Goal: Task Accomplishment & Management: Manage account settings

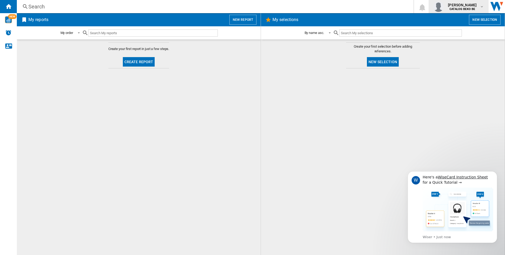
click at [477, 5] on div "thomas van leeuwen CATALOG BEKO BE" at bounding box center [463, 6] width 34 height 8
click at [450, 45] on button "Logout" at bounding box center [450, 46] width 54 height 11
